Goal: Task Accomplishment & Management: Use online tool/utility

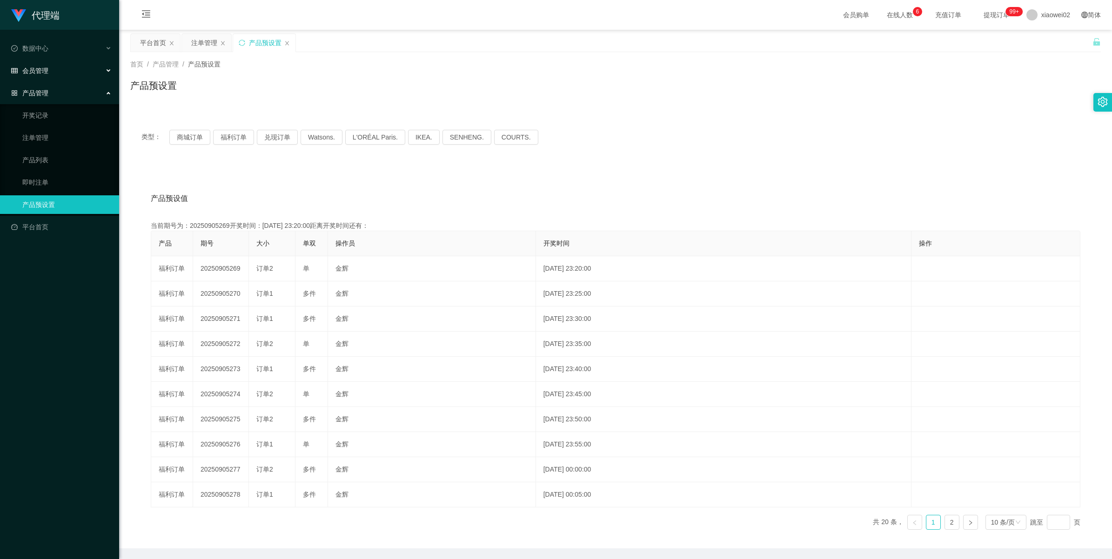
click at [25, 70] on span "会员管理" at bounding box center [29, 70] width 37 height 7
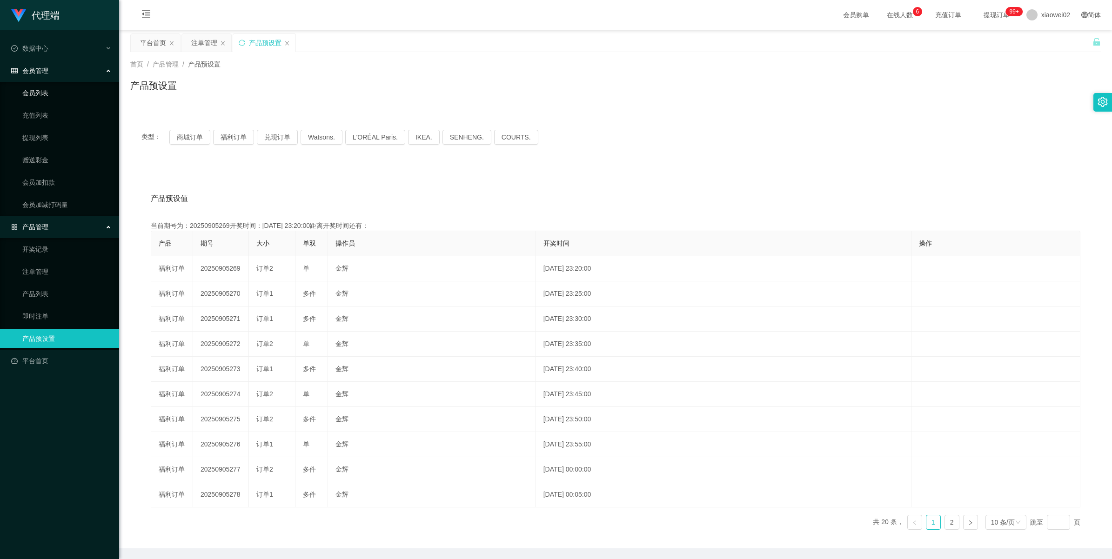
click at [38, 92] on link "会员列表" at bounding box center [66, 93] width 89 height 19
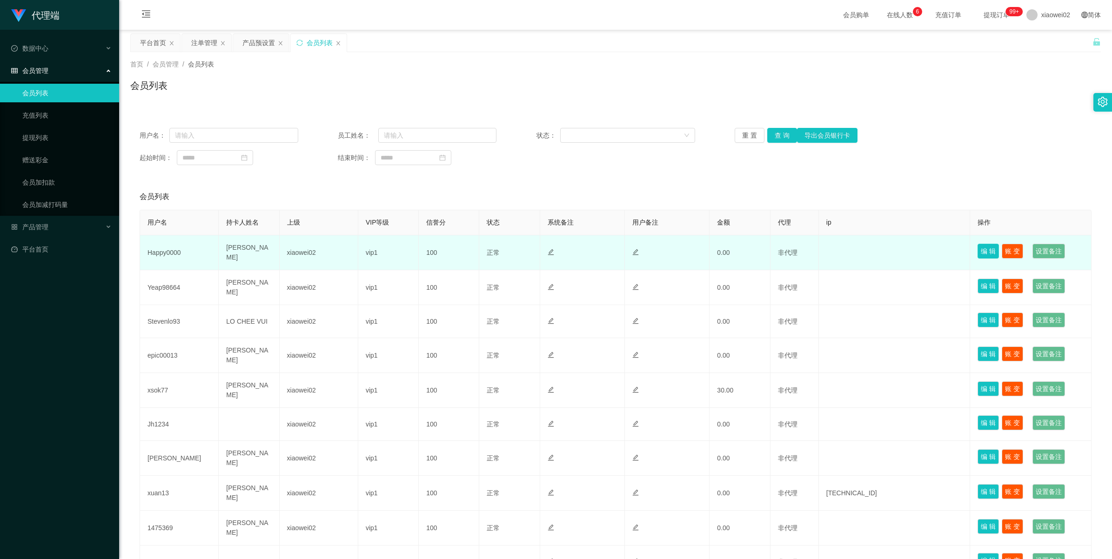
click at [978, 256] on button "编 辑" at bounding box center [988, 251] width 21 height 15
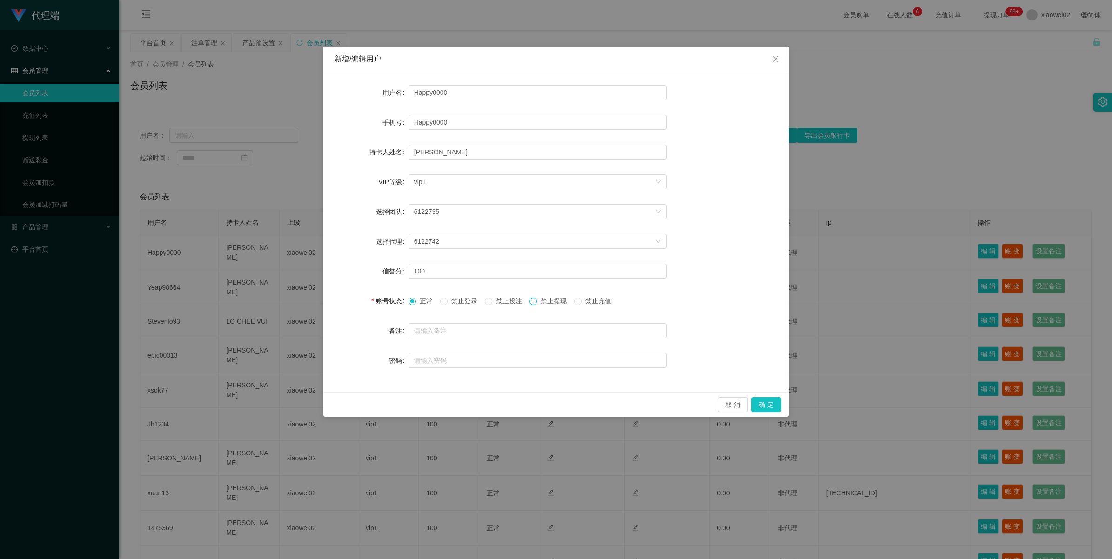
click at [537, 301] on span at bounding box center [533, 301] width 7 height 7
click at [421, 297] on span "正常" at bounding box center [426, 300] width 20 height 7
click at [543, 299] on span "禁止提现" at bounding box center [554, 300] width 34 height 7
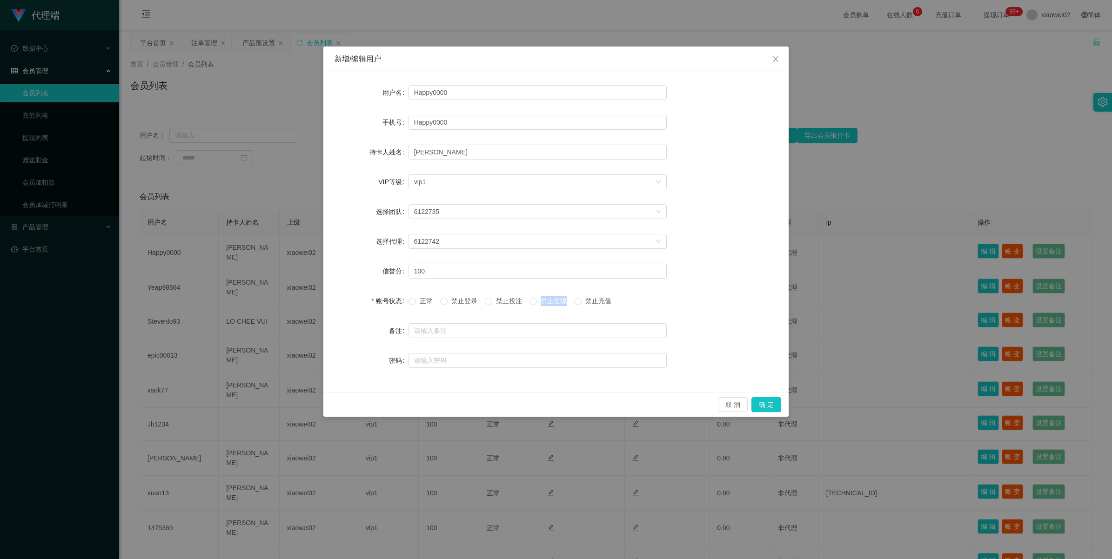
click at [543, 300] on span "禁止提现" at bounding box center [554, 300] width 34 height 7
click at [773, 61] on icon "图标: close" at bounding box center [775, 58] width 7 height 7
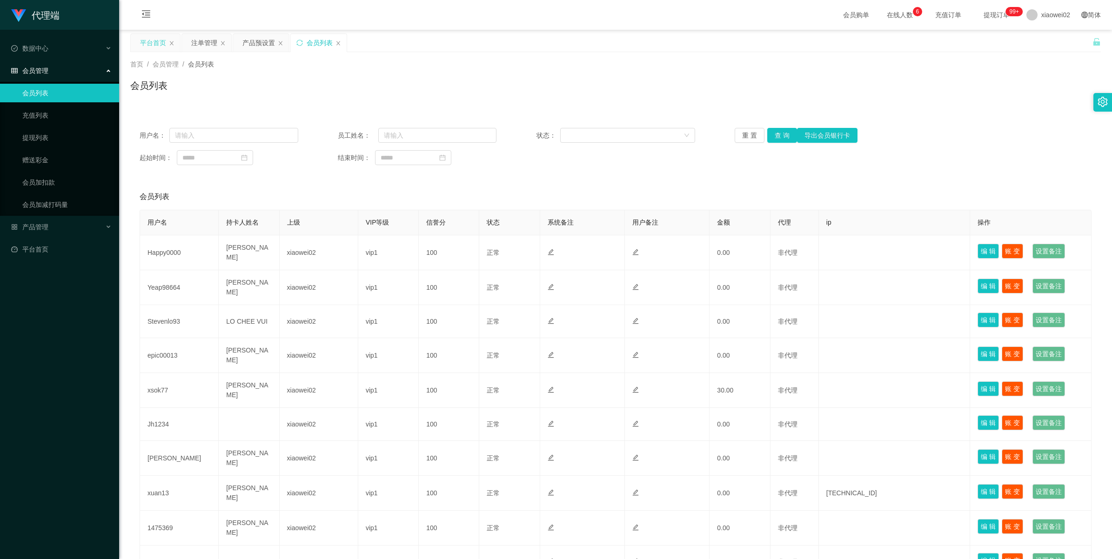
click at [161, 41] on div "平台首页" at bounding box center [153, 43] width 26 height 18
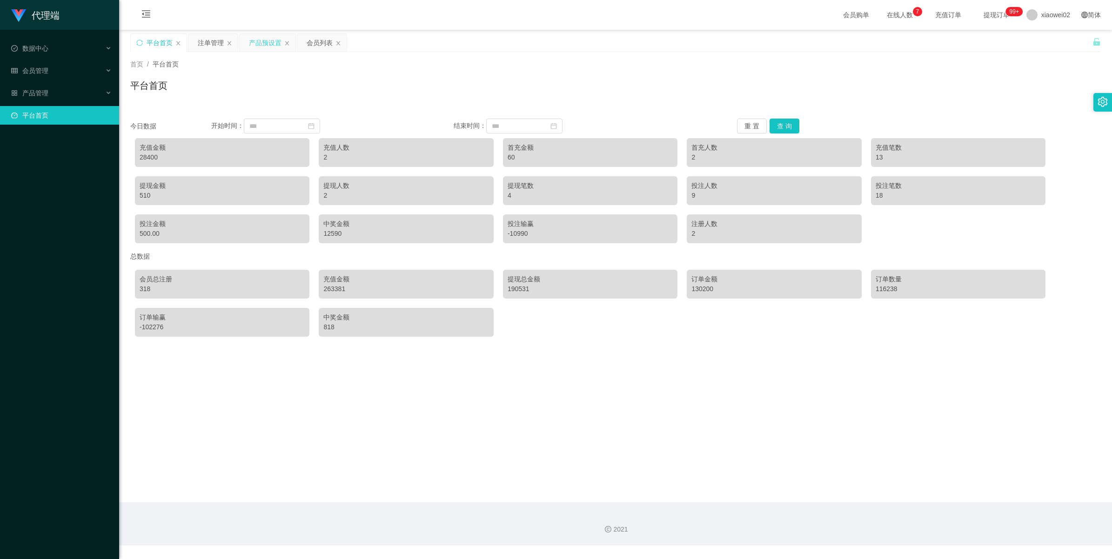
click at [271, 39] on div "产品预设置" at bounding box center [265, 43] width 33 height 18
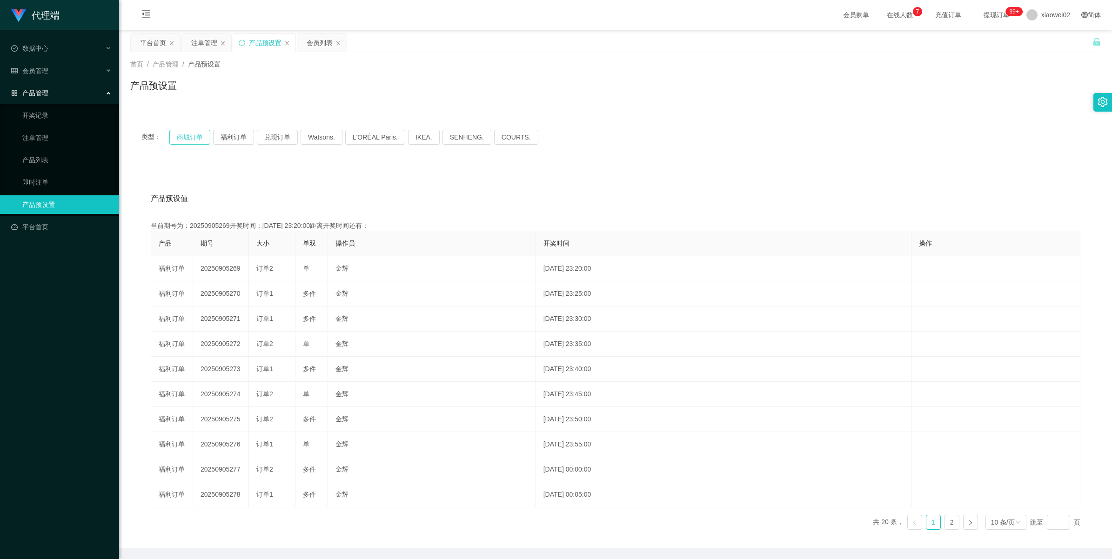
click at [188, 140] on button "商城订单" at bounding box center [189, 137] width 41 height 15
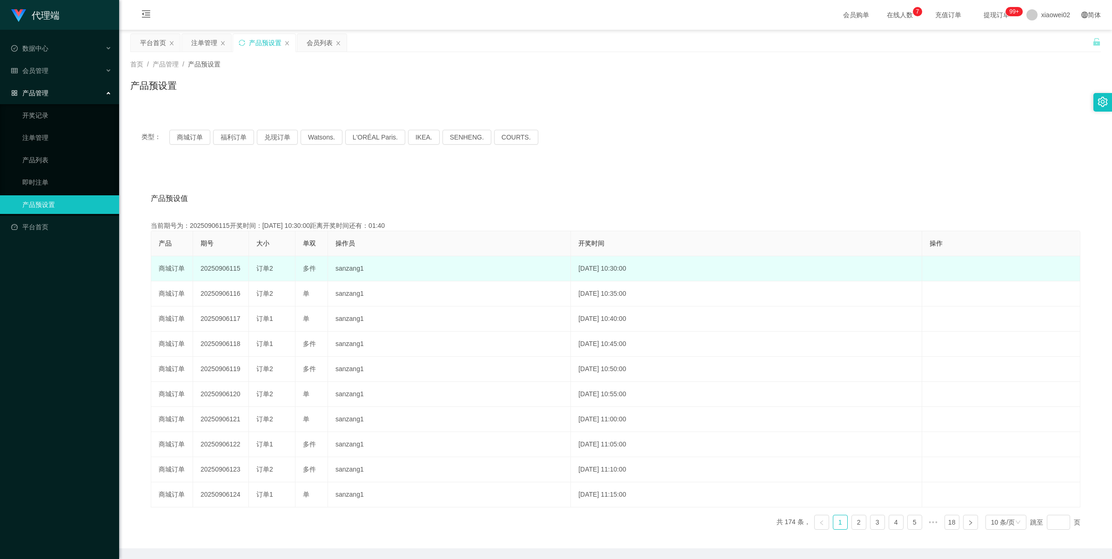
click at [222, 267] on td "20250906115" at bounding box center [221, 268] width 56 height 25
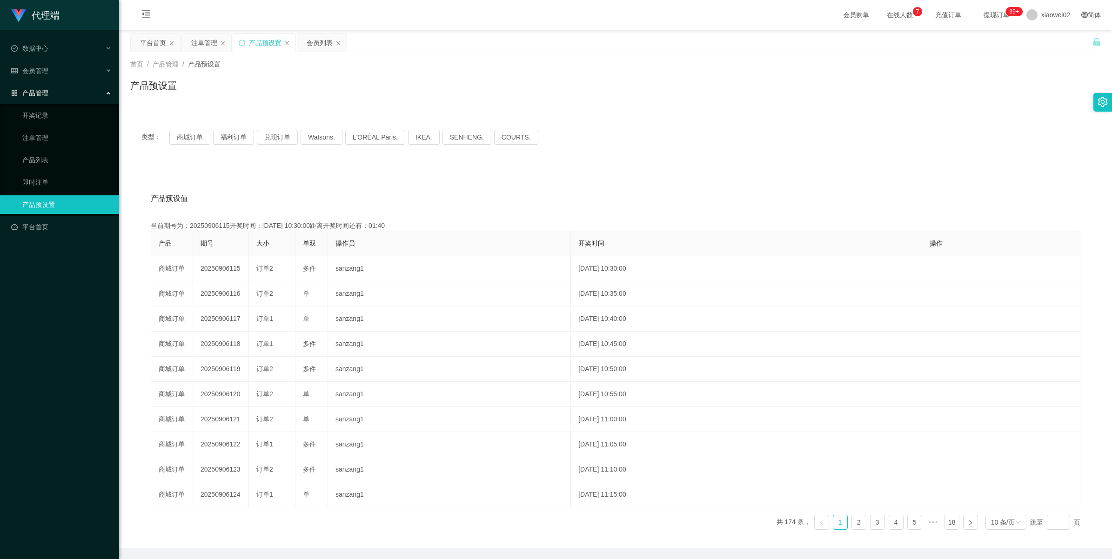
copy td "20250906115"
click at [1064, 19] on div "xiaowei02" at bounding box center [1048, 15] width 55 height 30
click at [1045, 37] on span "退出登录" at bounding box center [1041, 40] width 26 height 7
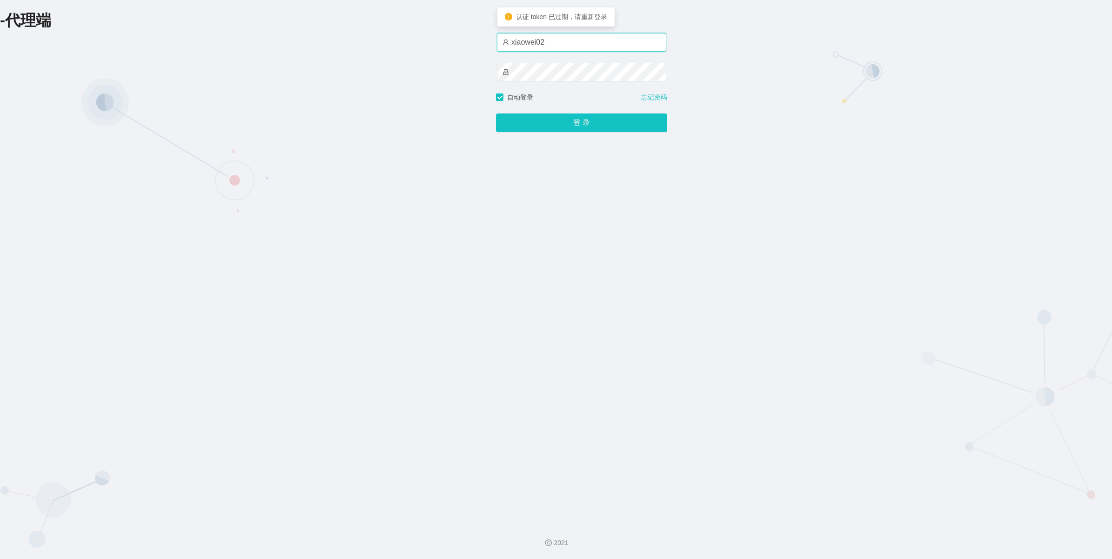
click at [580, 40] on input "xiaowei02" at bounding box center [581, 42] width 169 height 19
type input "xiaowei03"
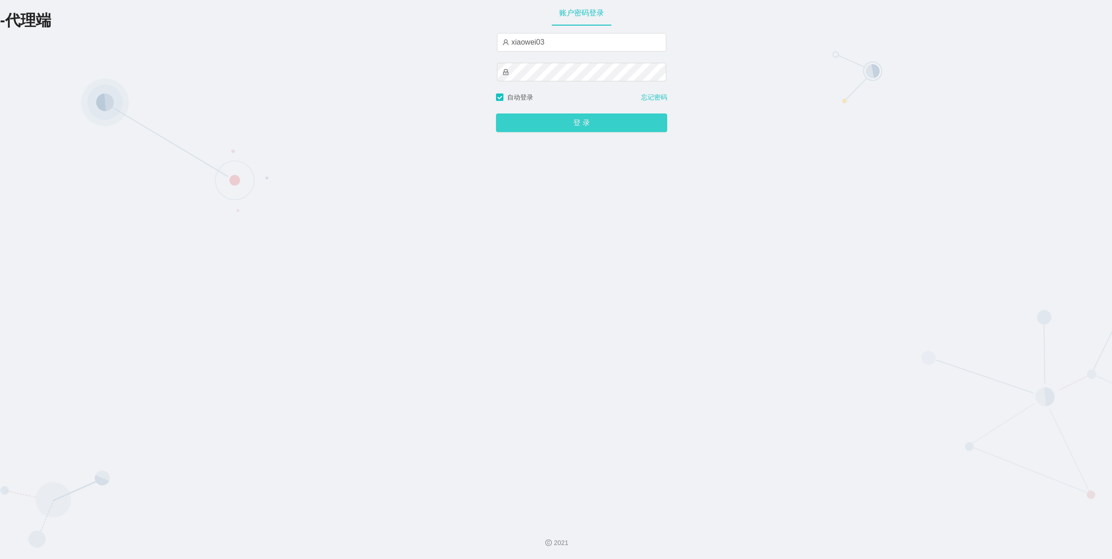
click at [580, 130] on button "登 录" at bounding box center [581, 123] width 171 height 19
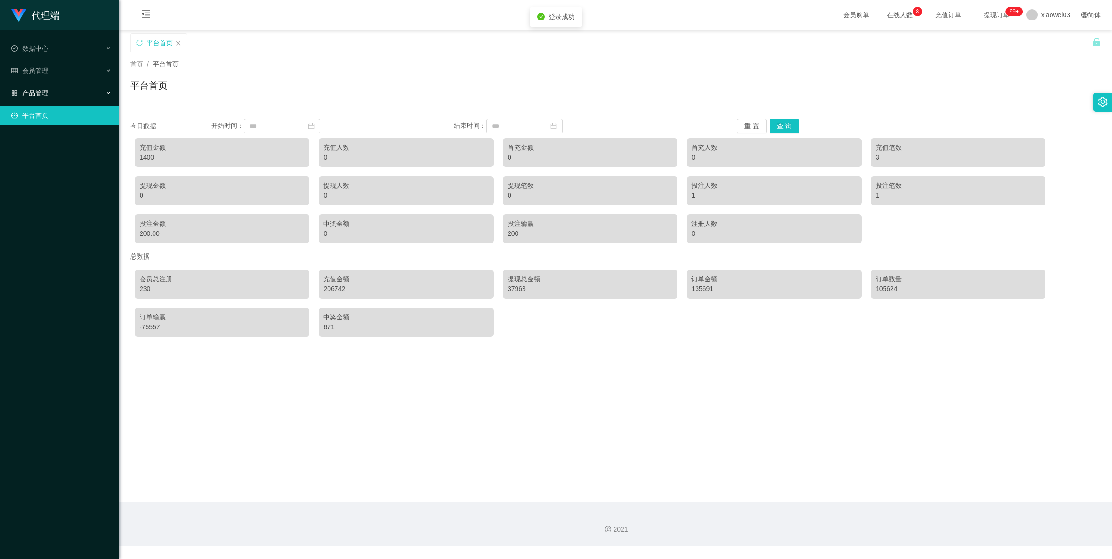
click at [36, 84] on div "产品管理" at bounding box center [59, 93] width 119 height 19
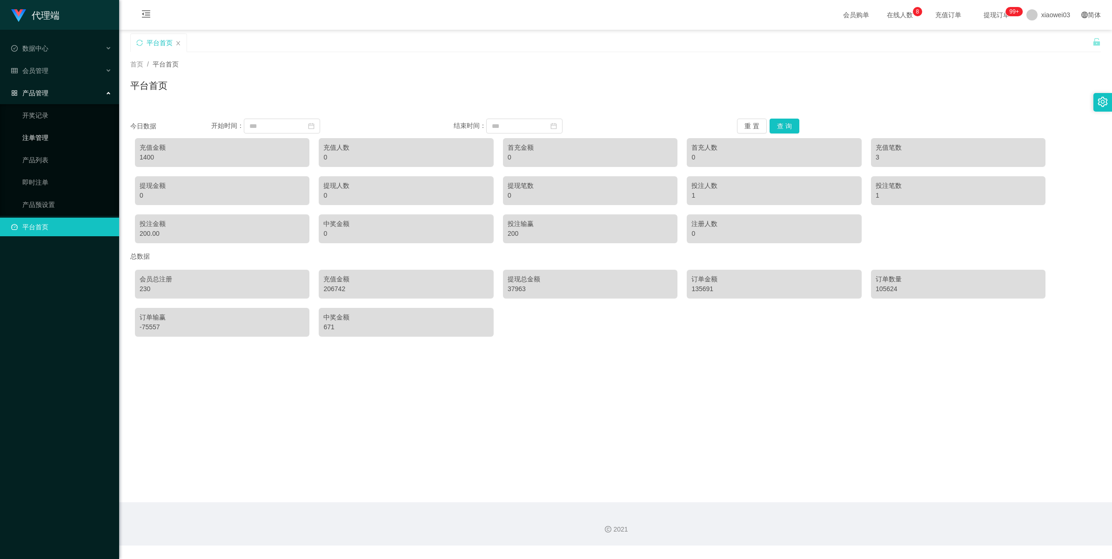
click at [35, 135] on link "注单管理" at bounding box center [66, 137] width 89 height 19
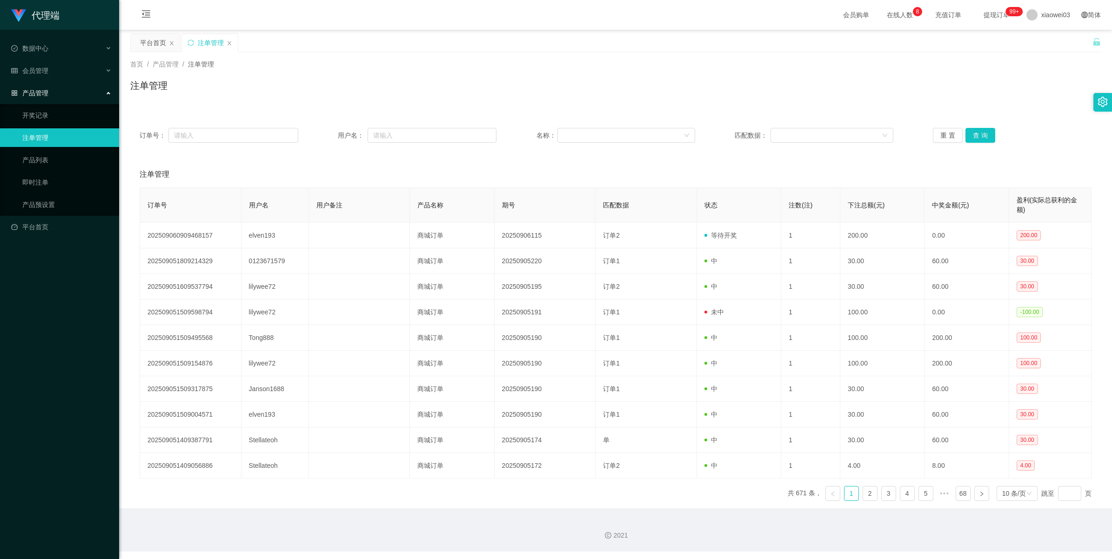
click at [972, 127] on div "订单号： 用户名： 名称： 匹配数据： 重 置 查 询" at bounding box center [615, 136] width 971 height 34
drag, startPoint x: 972, startPoint y: 127, endPoint x: 973, endPoint y: 134, distance: 6.6
click at [973, 134] on button "查 询" at bounding box center [981, 135] width 30 height 15
click at [973, 134] on div "重 置 查 询" at bounding box center [1012, 135] width 159 height 15
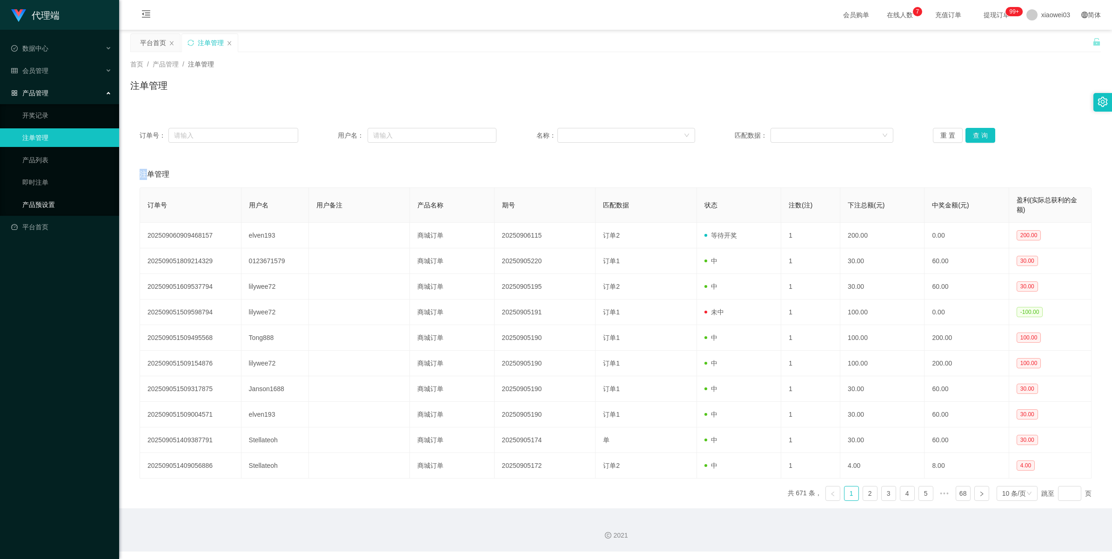
drag, startPoint x: 30, startPoint y: 203, endPoint x: 180, endPoint y: 175, distance: 152.4
click at [30, 203] on link "产品预设置" at bounding box center [66, 204] width 89 height 19
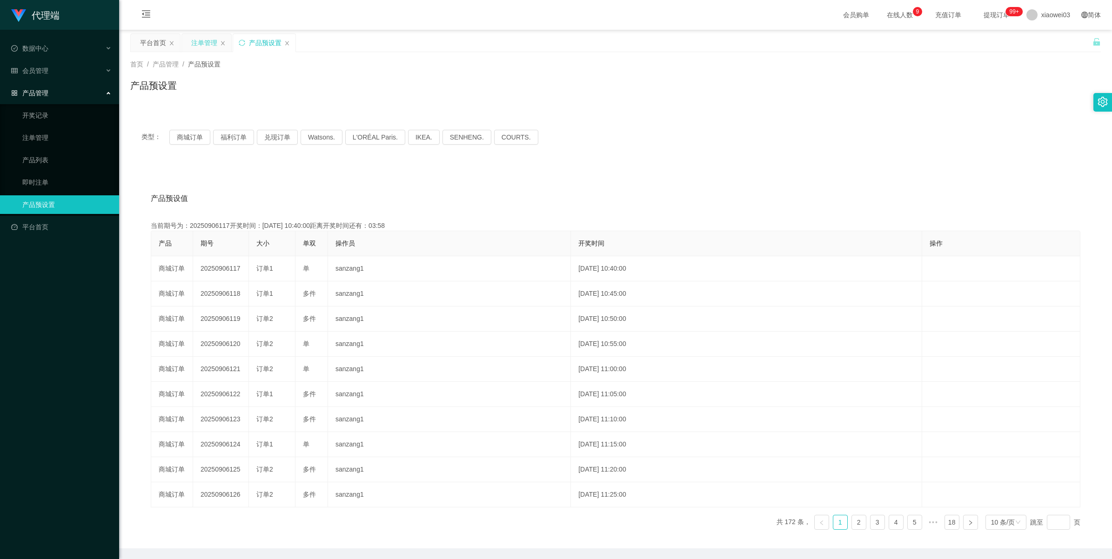
click at [209, 40] on div "注单管理" at bounding box center [204, 43] width 26 height 18
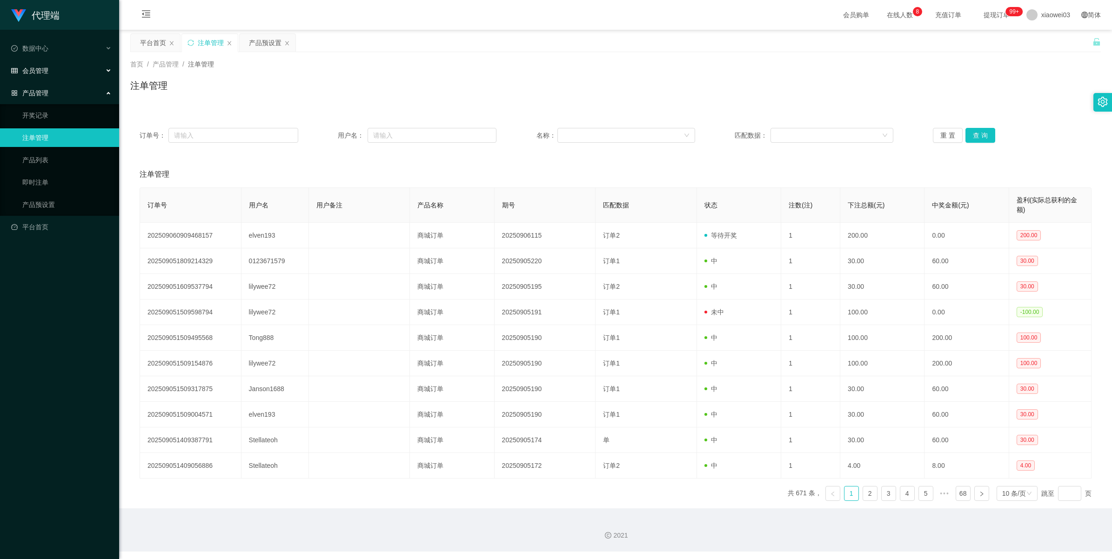
click at [37, 76] on div "会员管理" at bounding box center [59, 70] width 119 height 19
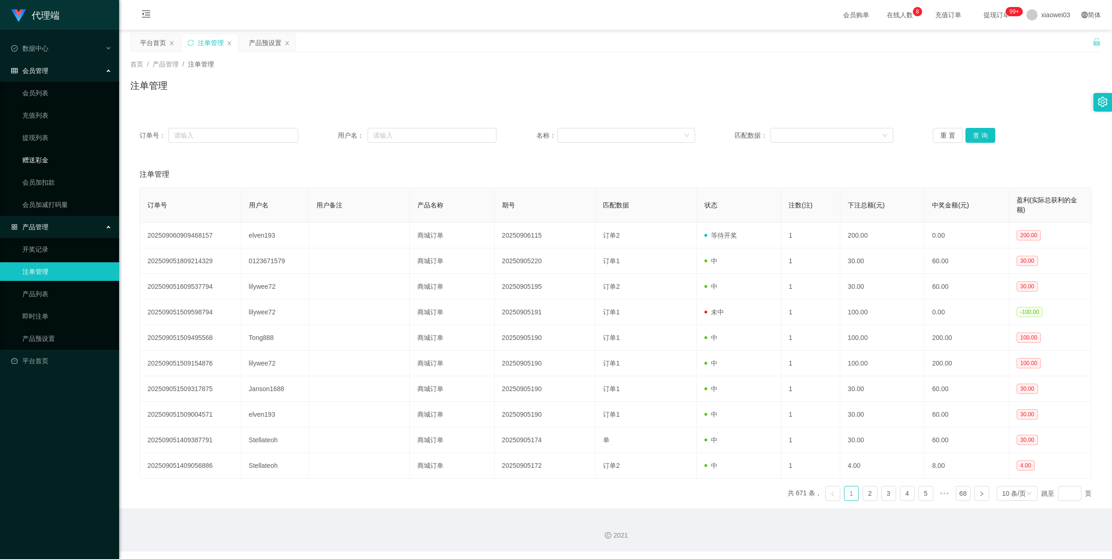
click at [34, 157] on link "赠送彩金" at bounding box center [66, 160] width 89 height 19
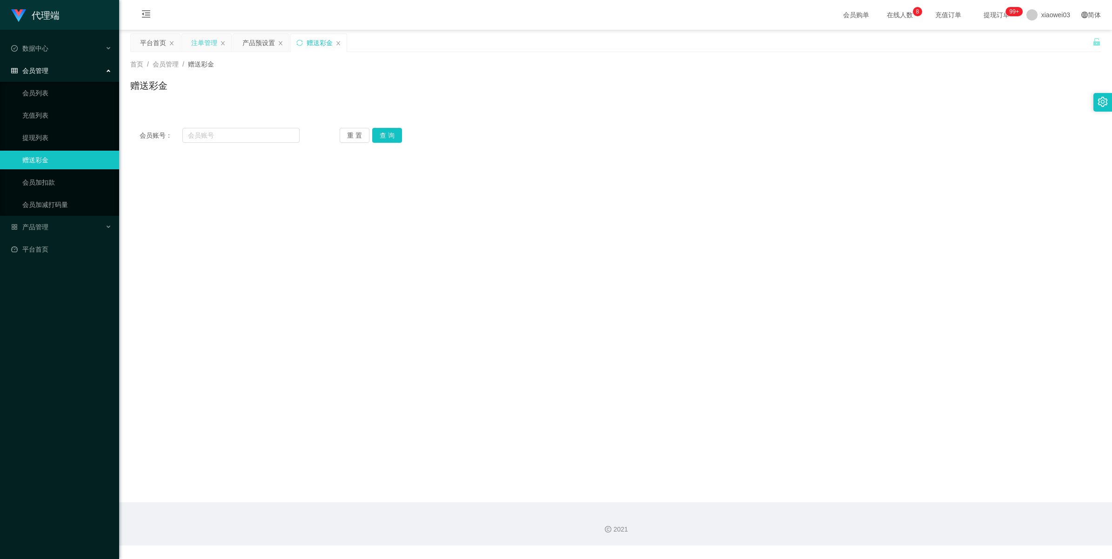
click at [206, 50] on div "注单管理" at bounding box center [204, 43] width 26 height 18
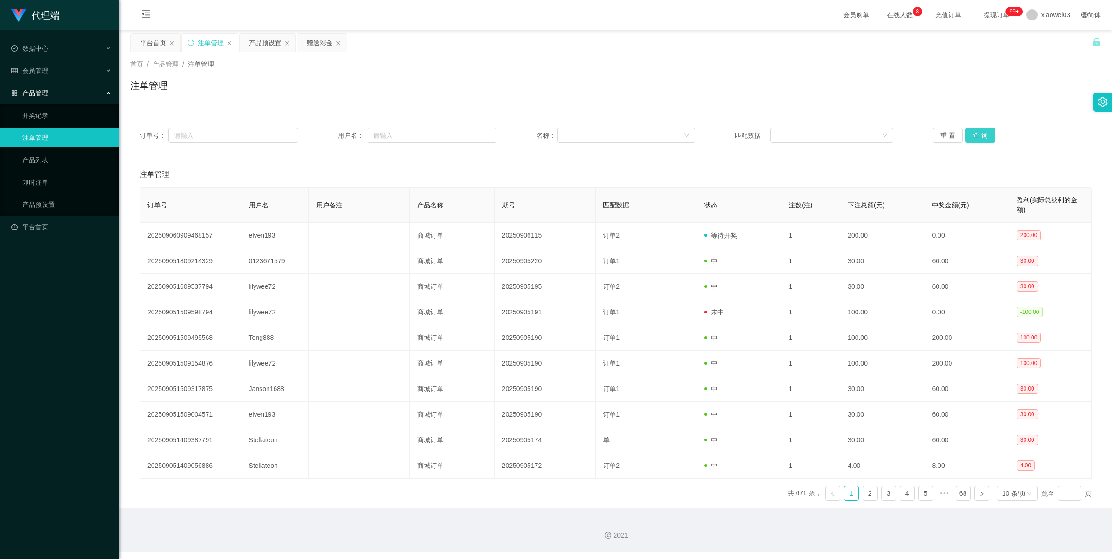
click at [979, 141] on button "查 询" at bounding box center [981, 135] width 30 height 15
click at [979, 141] on div "重 置 查 询" at bounding box center [1012, 135] width 159 height 15
click at [979, 141] on button "查 询" at bounding box center [981, 135] width 30 height 15
click at [261, 43] on div "产品预设置" at bounding box center [265, 43] width 33 height 18
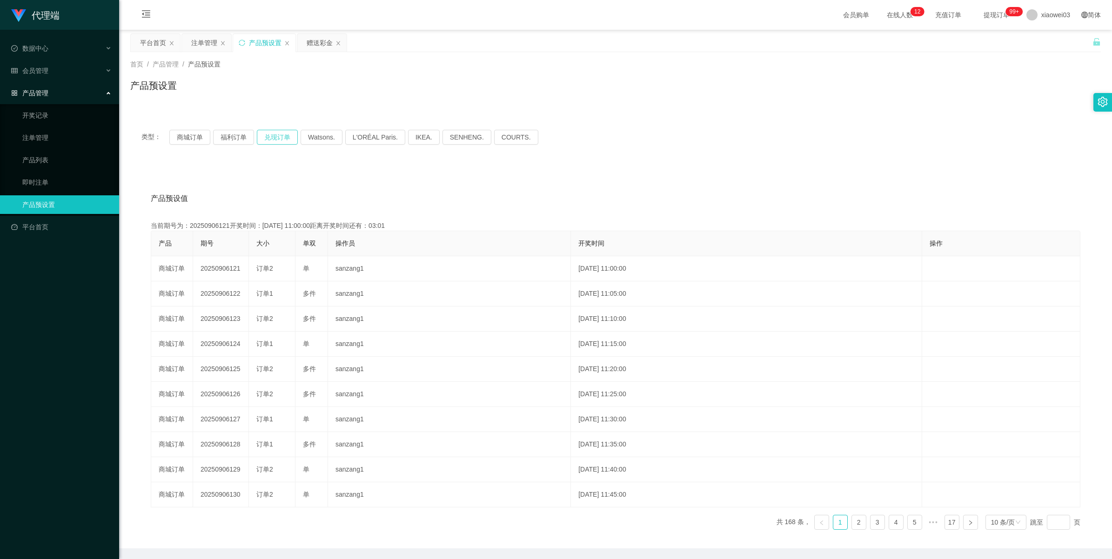
click at [274, 134] on button "兑现订单" at bounding box center [277, 137] width 41 height 15
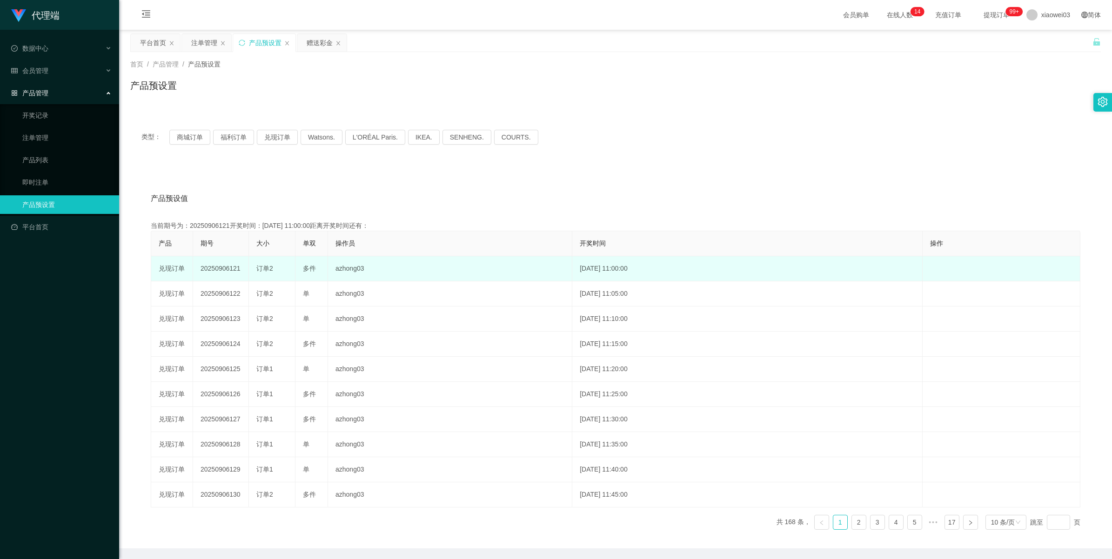
click at [228, 268] on td "20250906121" at bounding box center [221, 268] width 56 height 25
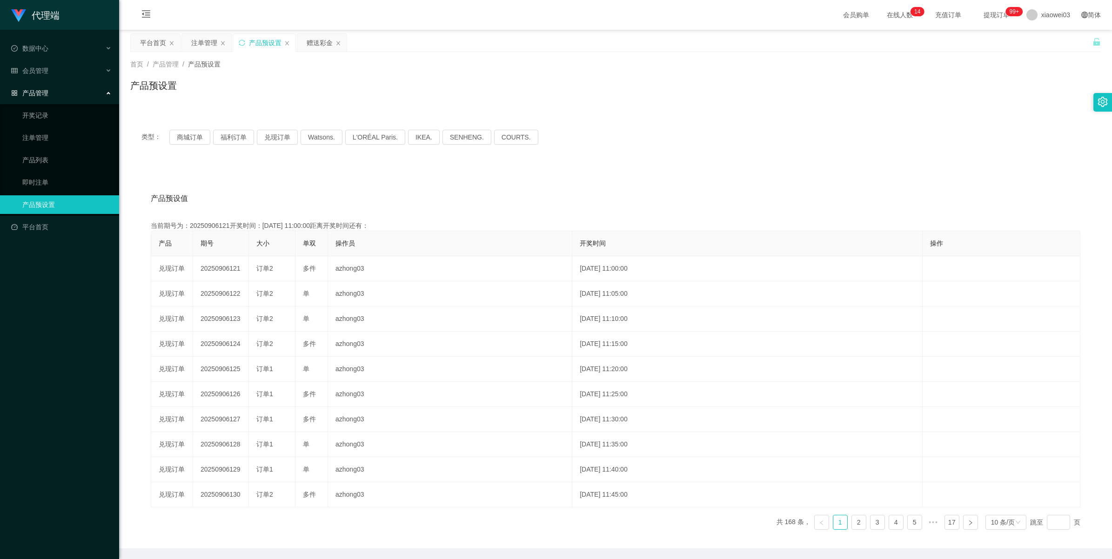
copy td "20250906121"
click at [193, 136] on button "商城订单" at bounding box center [189, 137] width 41 height 15
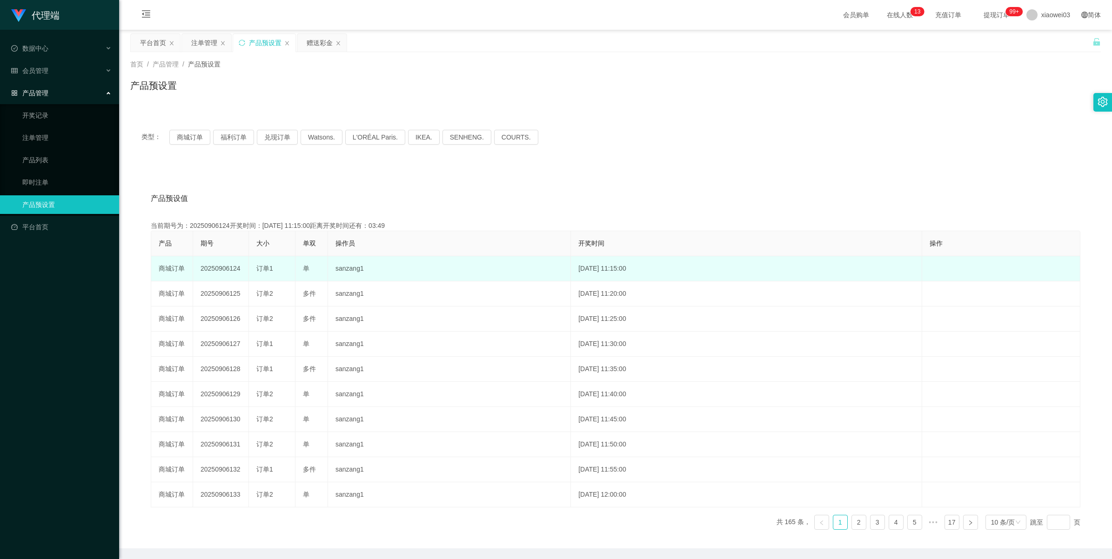
click at [219, 264] on td "20250906124" at bounding box center [221, 268] width 56 height 25
copy td "20250906124"
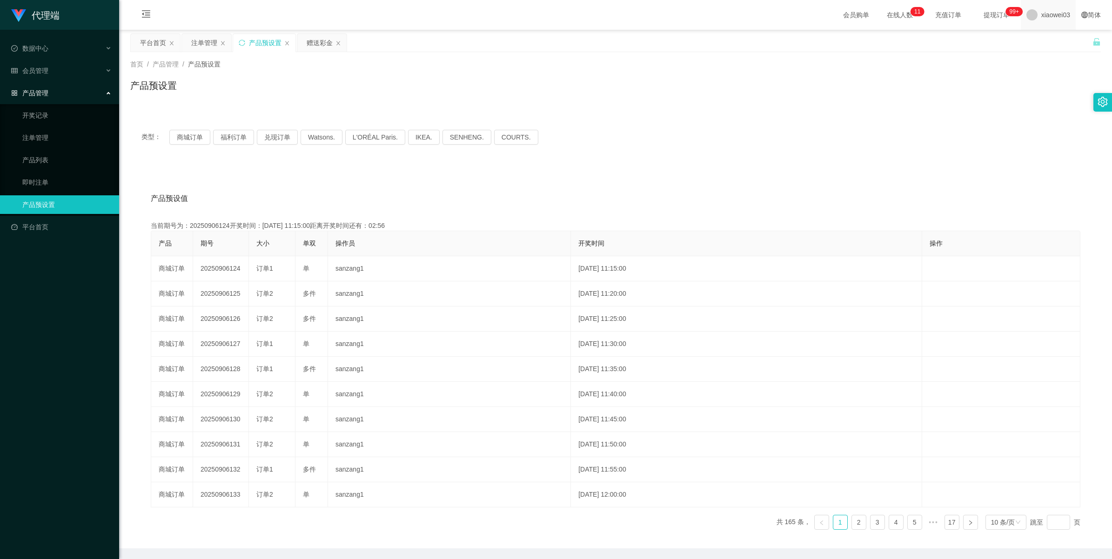
click at [1048, 14] on span "xiaowei03" at bounding box center [1056, 15] width 29 height 30
click at [1039, 40] on span "退出登录" at bounding box center [1041, 40] width 26 height 7
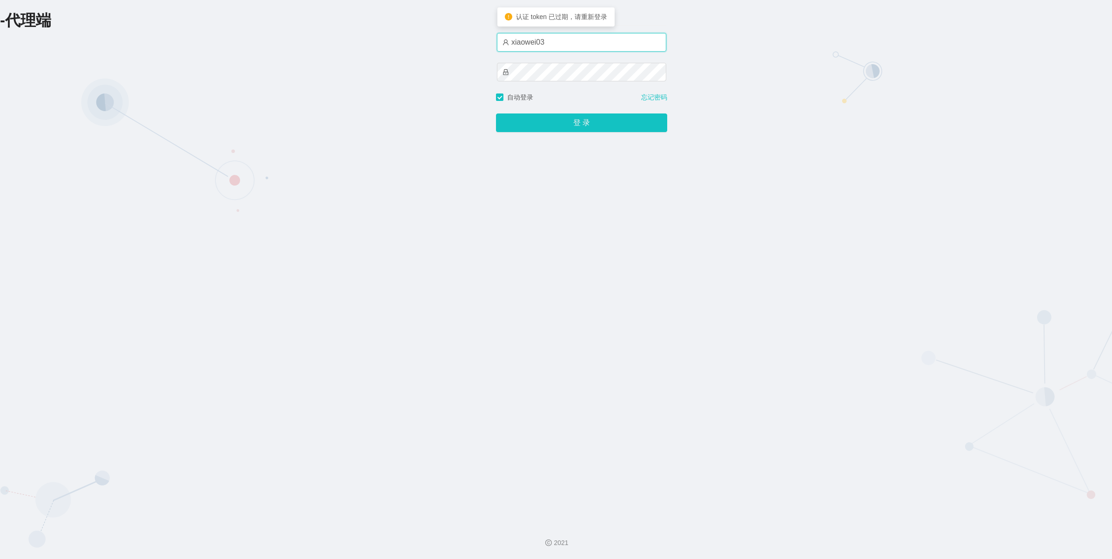
click at [564, 42] on input "xiaowei03" at bounding box center [581, 42] width 169 height 19
type input "xiaowei02"
click at [553, 119] on button "登 录" at bounding box center [581, 123] width 171 height 19
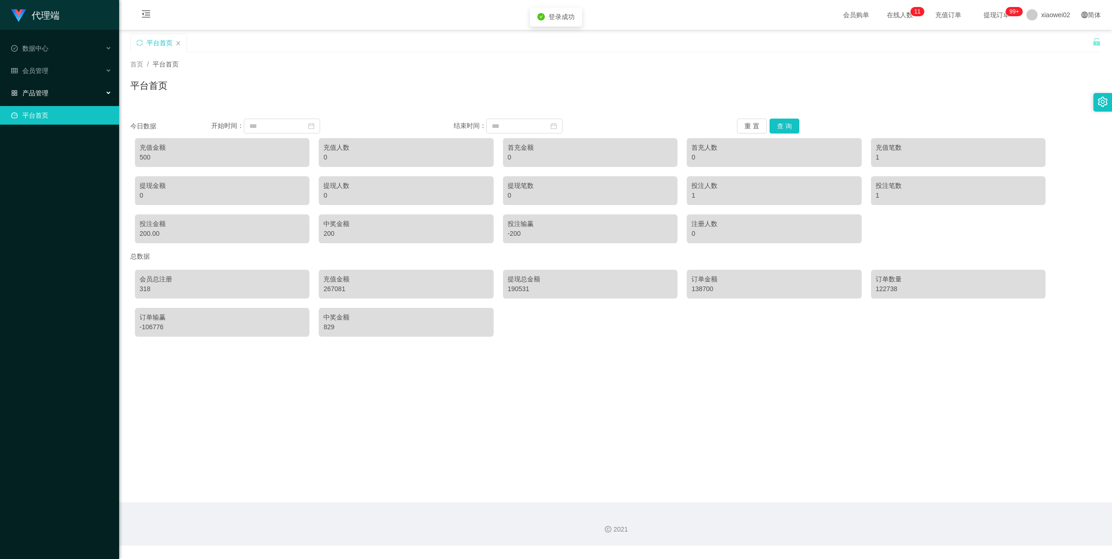
click at [74, 90] on div "产品管理" at bounding box center [59, 93] width 119 height 19
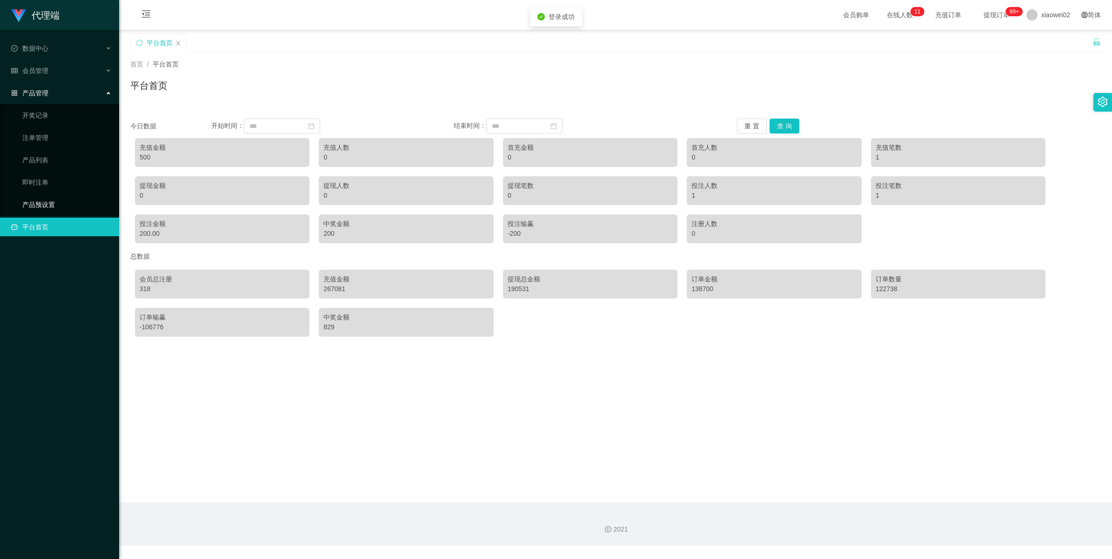
click at [42, 199] on link "产品预设置" at bounding box center [66, 204] width 89 height 19
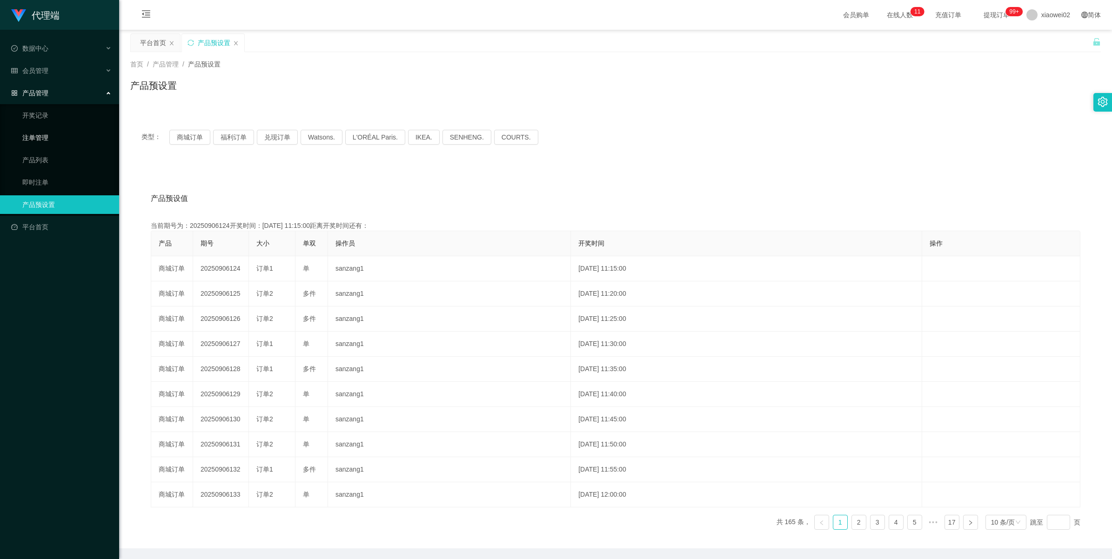
click at [69, 142] on link "注单管理" at bounding box center [66, 137] width 89 height 19
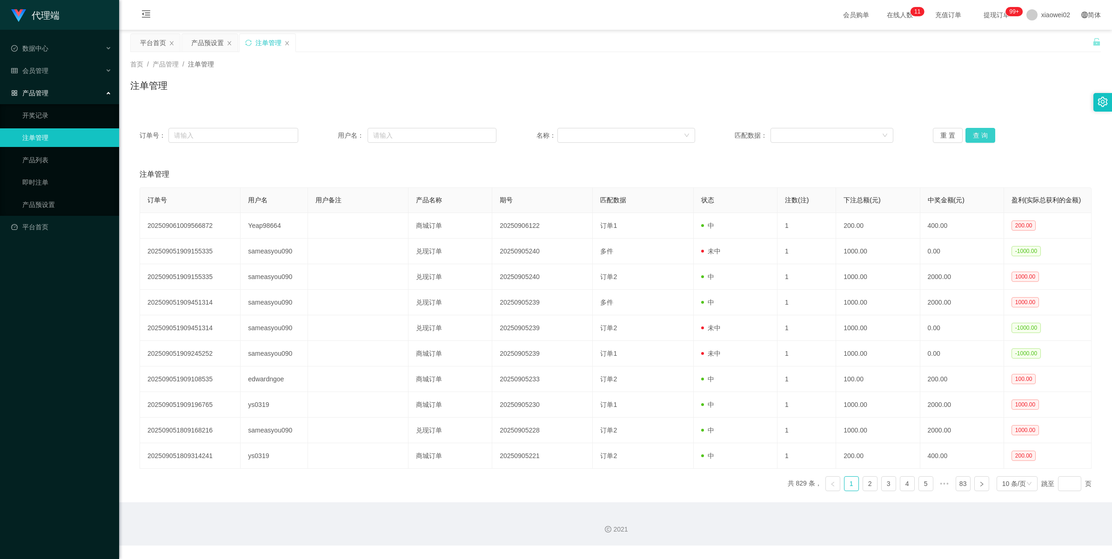
click at [968, 136] on button "查 询" at bounding box center [981, 135] width 30 height 15
click at [968, 136] on div "重 置 查 询" at bounding box center [1012, 135] width 159 height 15
click at [969, 136] on button "查 询" at bounding box center [981, 135] width 30 height 15
click at [969, 136] on div "重 置 查 询" at bounding box center [1012, 135] width 159 height 15
drag, startPoint x: 969, startPoint y: 136, endPoint x: 1048, endPoint y: 10, distance: 148.3
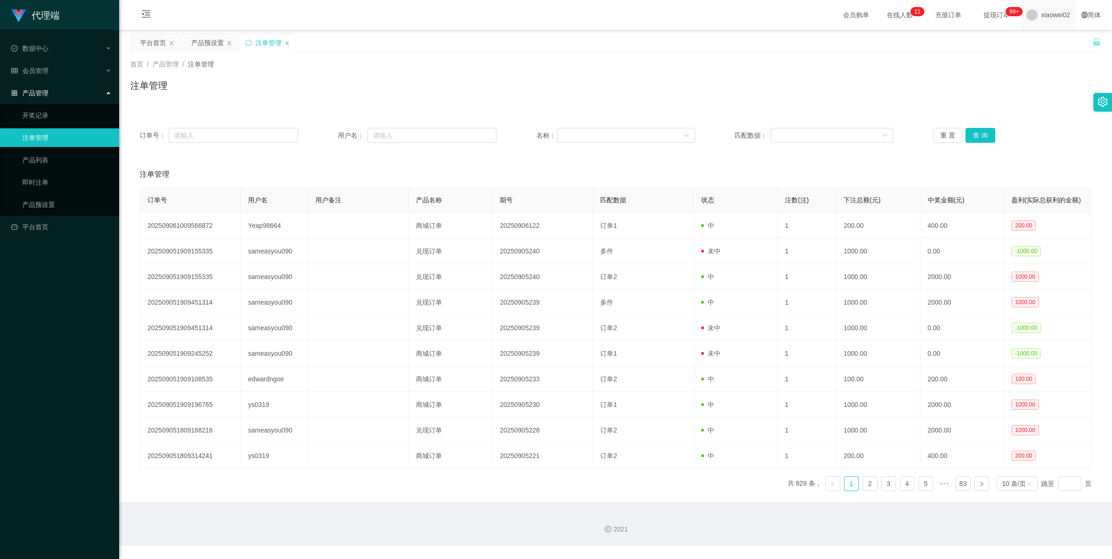
click at [1048, 10] on span "xiaowei02" at bounding box center [1056, 15] width 29 height 30
click at [1040, 43] on span "退出登录" at bounding box center [1041, 40] width 26 height 7
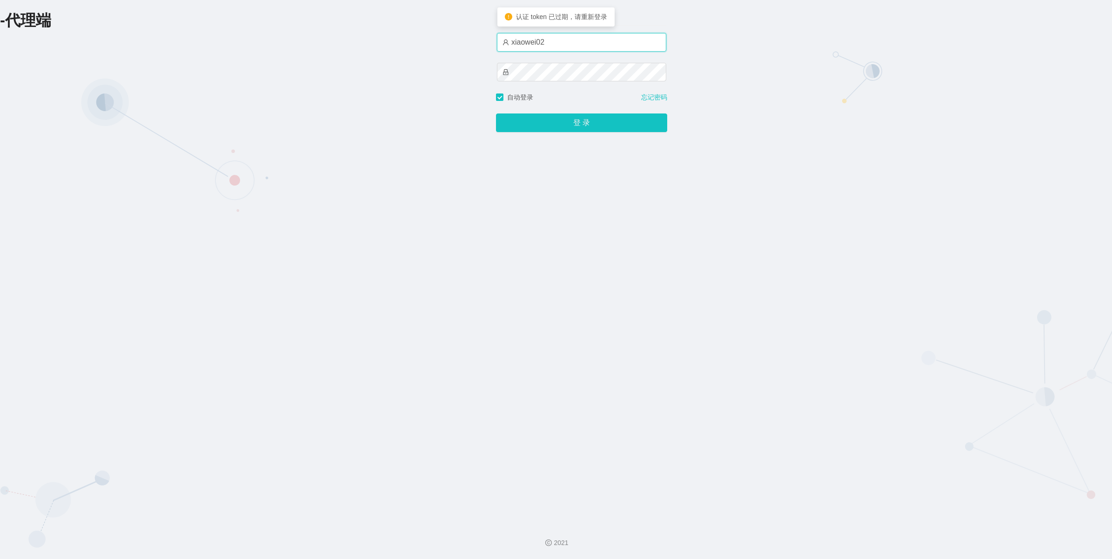
click at [594, 46] on input "xiaowei02" at bounding box center [581, 42] width 169 height 19
type input "xiaowei01"
click at [586, 121] on button "登 录" at bounding box center [581, 123] width 171 height 19
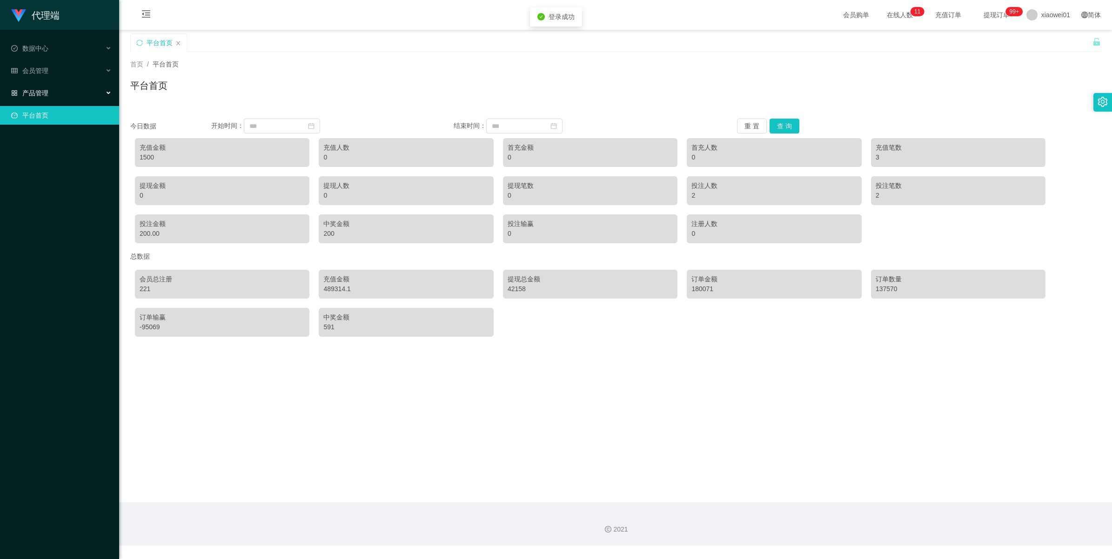
click at [50, 101] on div "产品管理" at bounding box center [59, 93] width 119 height 19
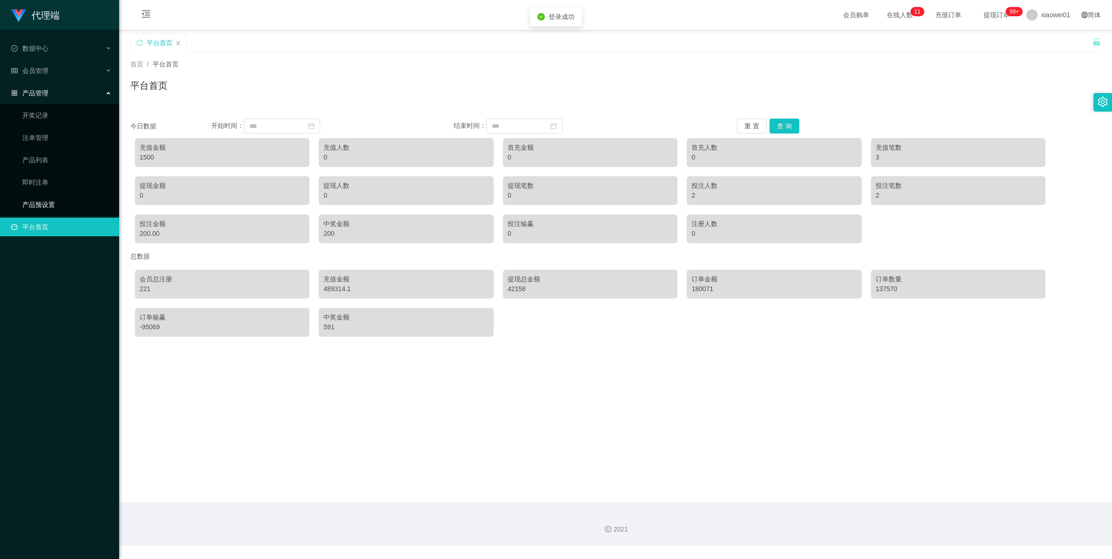
click at [38, 209] on link "产品预设置" at bounding box center [66, 204] width 89 height 19
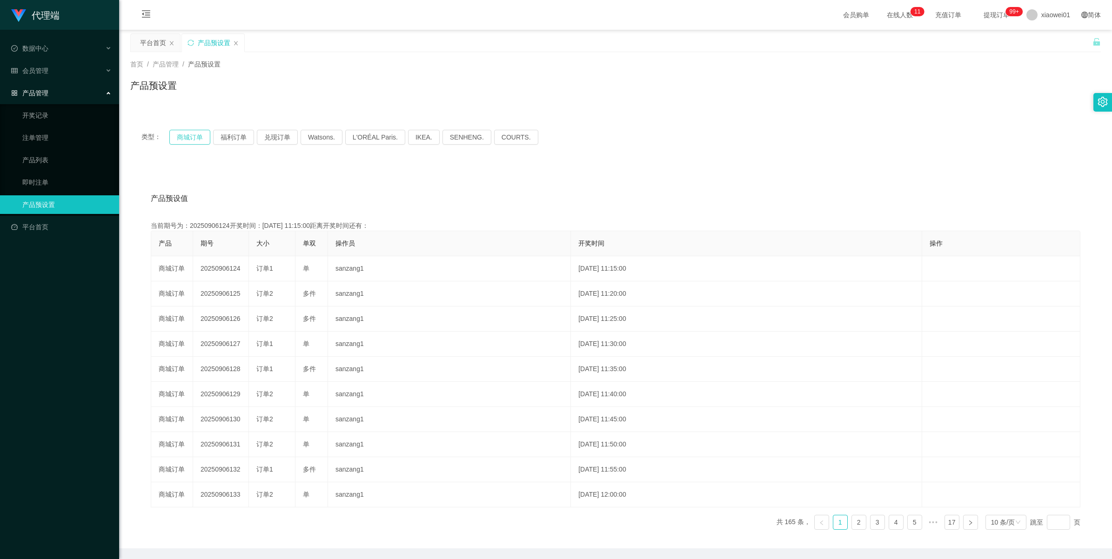
click at [183, 141] on button "商城订单" at bounding box center [189, 137] width 41 height 15
click at [43, 143] on link "注单管理" at bounding box center [66, 137] width 89 height 19
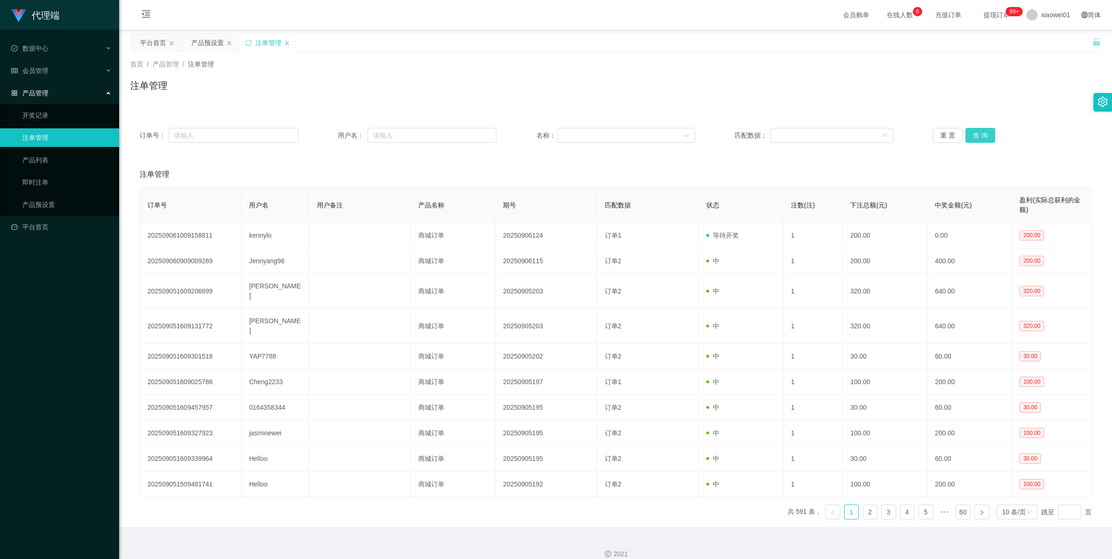
click at [974, 137] on button "查 询" at bounding box center [981, 135] width 30 height 15
click at [974, 137] on div "重 置 查 询" at bounding box center [1012, 135] width 159 height 15
click at [974, 137] on button "查 询" at bounding box center [981, 135] width 30 height 15
click at [974, 137] on div "重 置 查 询" at bounding box center [1012, 135] width 159 height 15
click at [974, 137] on button "查 询" at bounding box center [981, 135] width 30 height 15
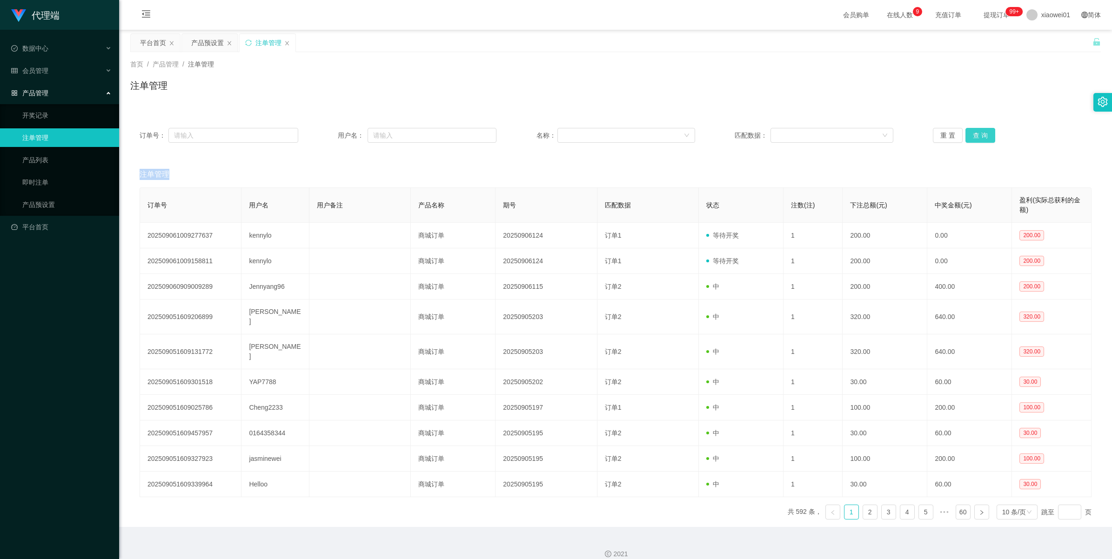
click at [974, 137] on div "重 置 查 询" at bounding box center [1012, 135] width 159 height 15
click at [974, 137] on button "查 询" at bounding box center [981, 135] width 30 height 15
click at [974, 137] on div "重 置 查 询" at bounding box center [1012, 135] width 159 height 15
click at [974, 137] on button "查 询" at bounding box center [981, 135] width 30 height 15
click at [974, 137] on div "重 置 查 询" at bounding box center [1012, 135] width 159 height 15
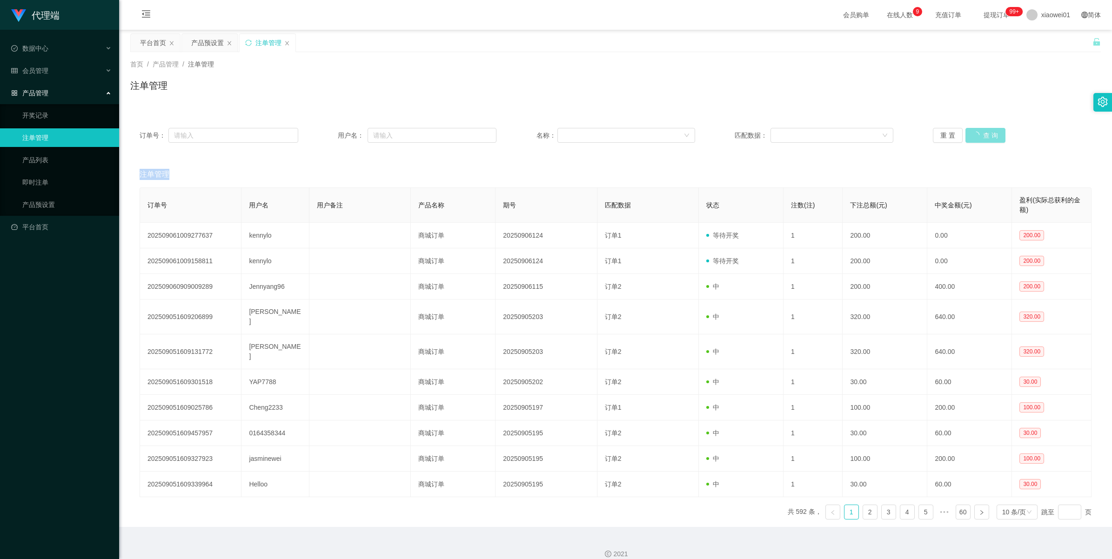
click at [974, 137] on button "查 询" at bounding box center [986, 135] width 40 height 15
click at [974, 137] on div "重 置 查 询" at bounding box center [1012, 135] width 159 height 15
click at [974, 137] on button "查 询" at bounding box center [981, 135] width 30 height 15
click at [974, 137] on div "重 置 查 询" at bounding box center [1012, 135] width 159 height 15
click at [974, 137] on button "查 询" at bounding box center [981, 135] width 30 height 15
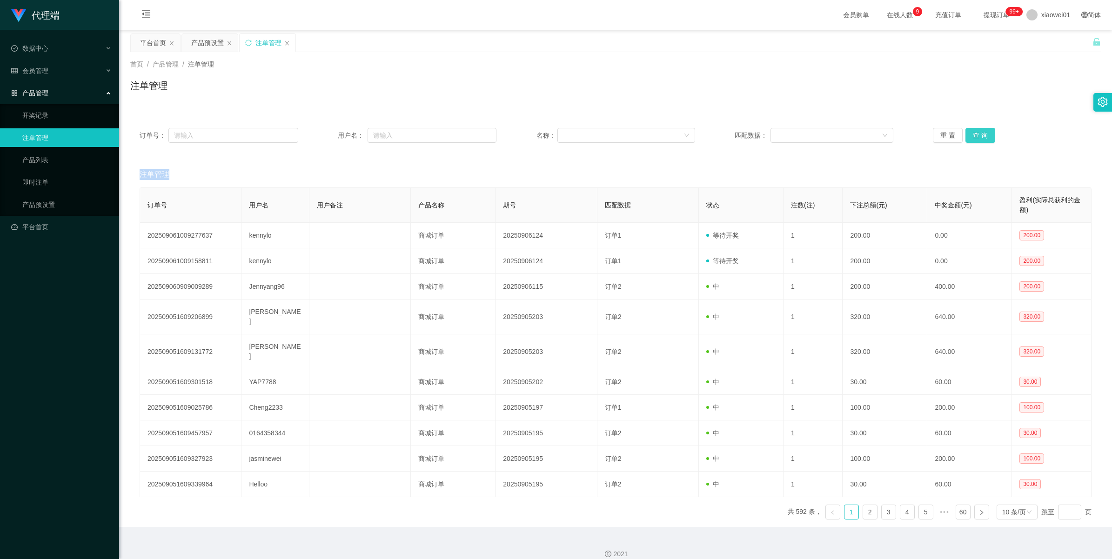
click at [974, 137] on div "重 置 查 询" at bounding box center [1012, 135] width 159 height 15
click at [268, 49] on div "注单管理" at bounding box center [269, 43] width 26 height 18
click at [977, 139] on button "查 询" at bounding box center [981, 135] width 30 height 15
click at [977, 139] on div "重 置 查 询" at bounding box center [1012, 135] width 159 height 15
